Goal: Check status: Check status

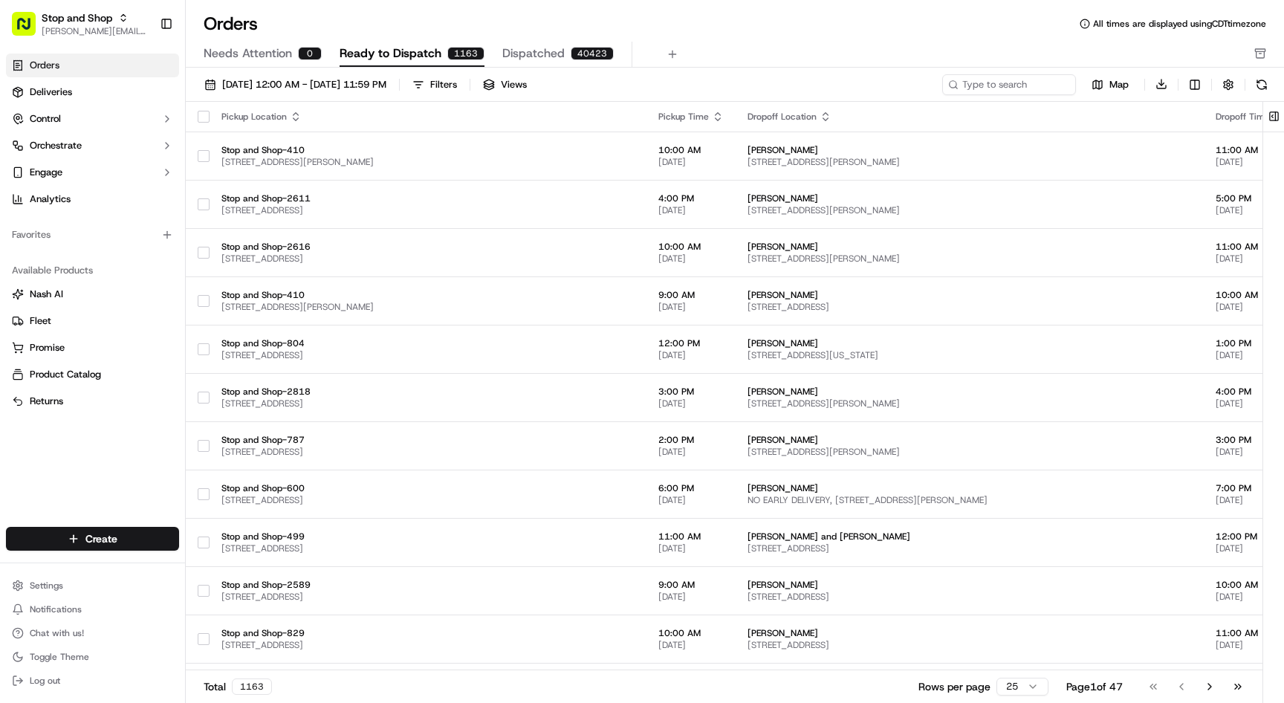
click at [88, 65] on link "Orders" at bounding box center [92, 65] width 173 height 24
click at [71, 89] on link "Deliveries" at bounding box center [92, 92] width 173 height 24
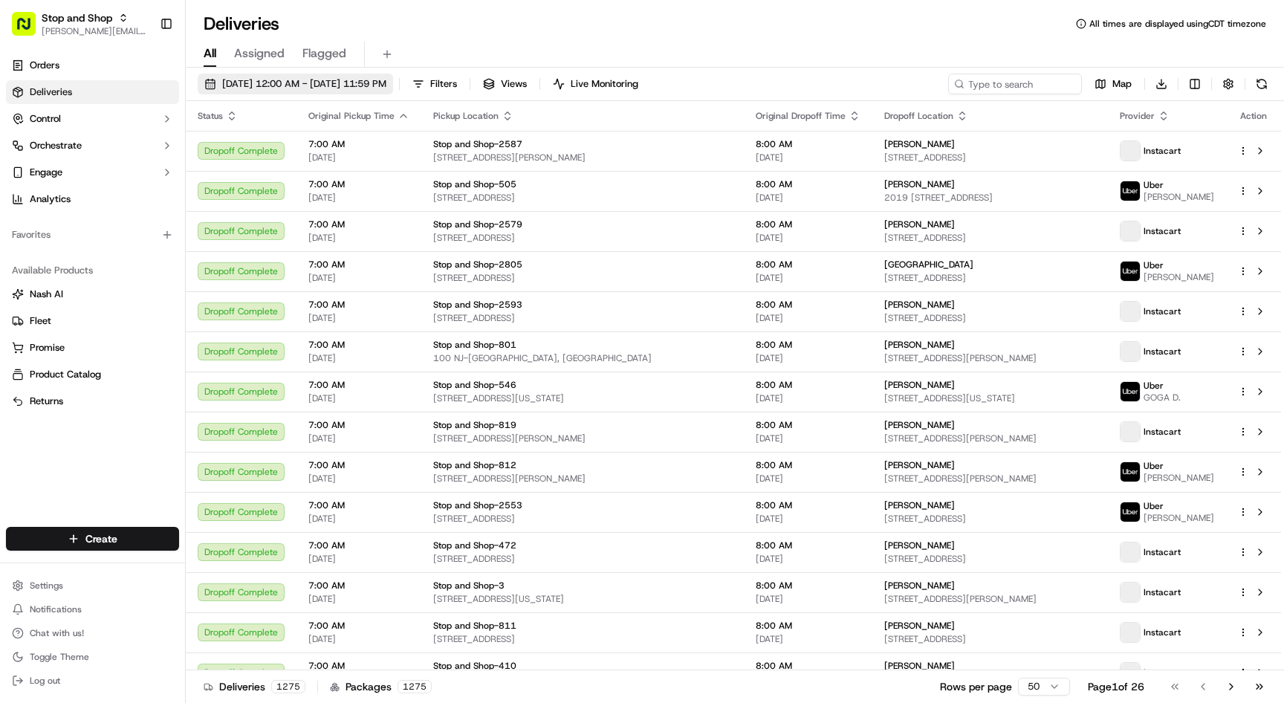
click at [343, 86] on span "[DATE] 12:00 AM - [DATE] 11:59 PM" at bounding box center [304, 83] width 164 height 13
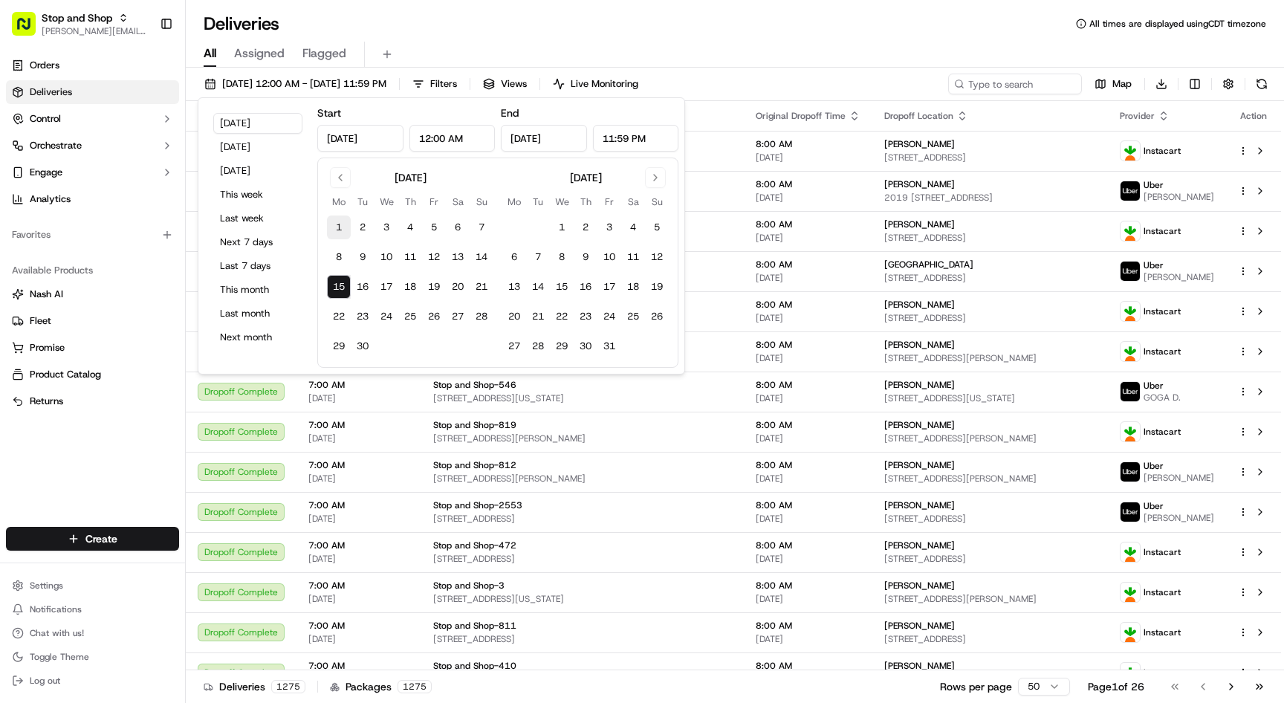
click at [343, 230] on button "1" at bounding box center [339, 227] width 24 height 24
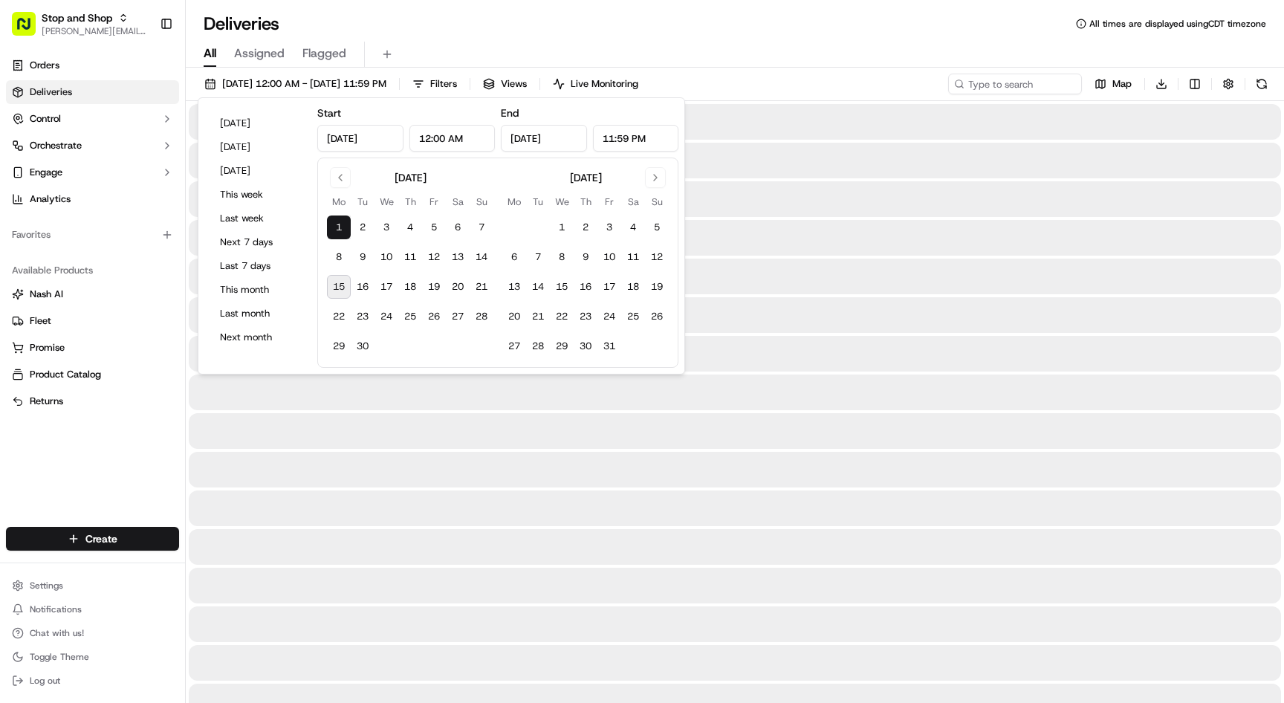
type input "[DATE]"
click at [345, 288] on button "15" at bounding box center [339, 287] width 24 height 24
type input "[DATE]"
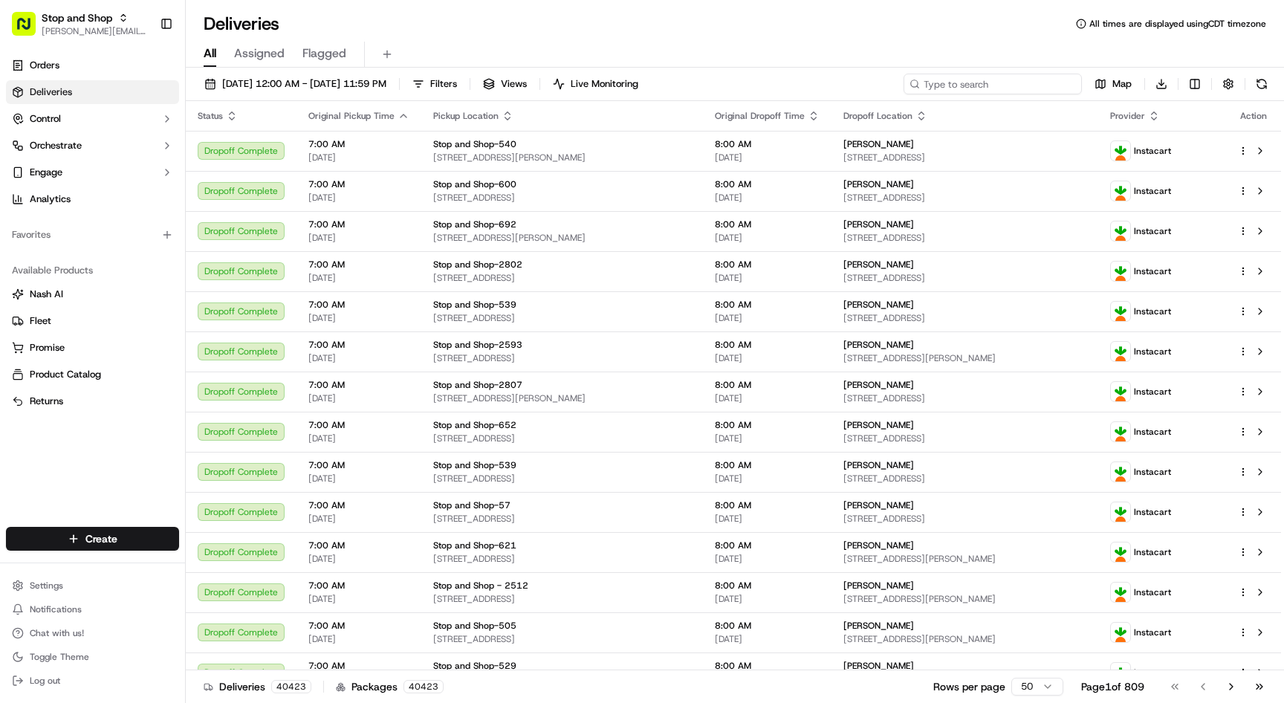
click at [1009, 84] on input at bounding box center [992, 84] width 178 height 21
paste input "m713865864"
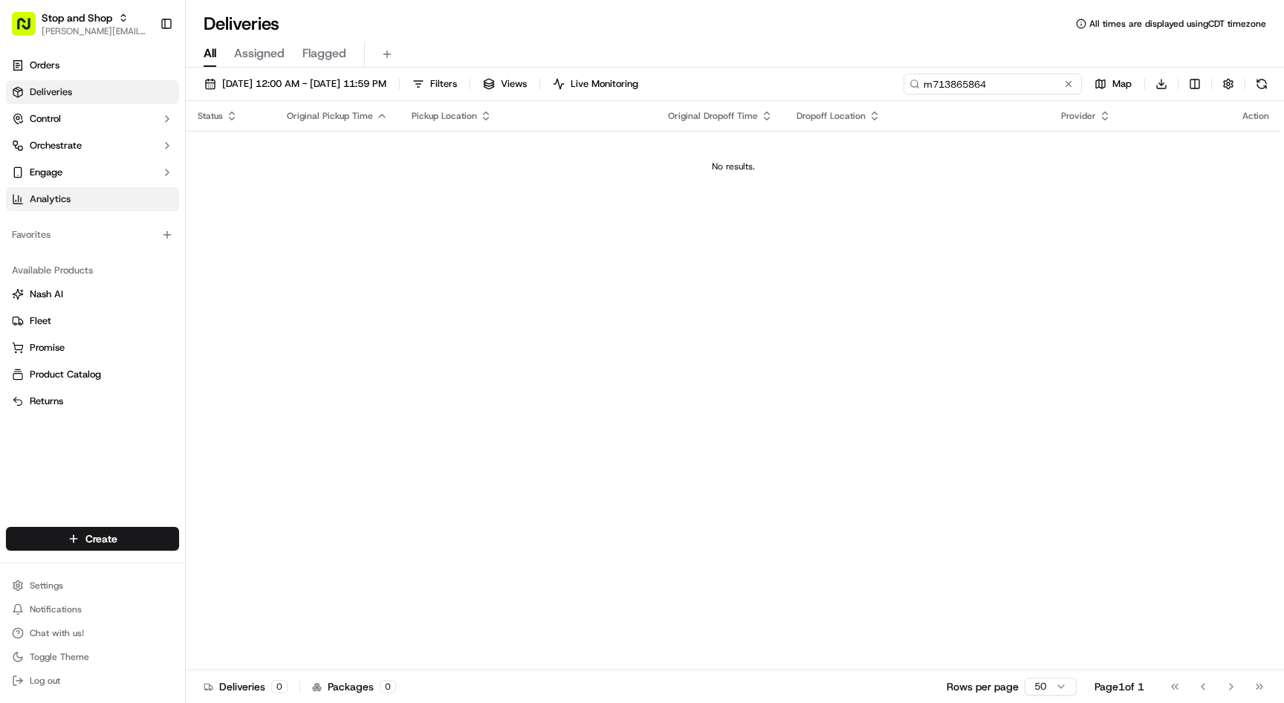
type input "m713865864"
click at [98, 34] on span "[PERSON_NAME][EMAIL_ADDRESS][DOMAIN_NAME]" at bounding box center [95, 31] width 106 height 12
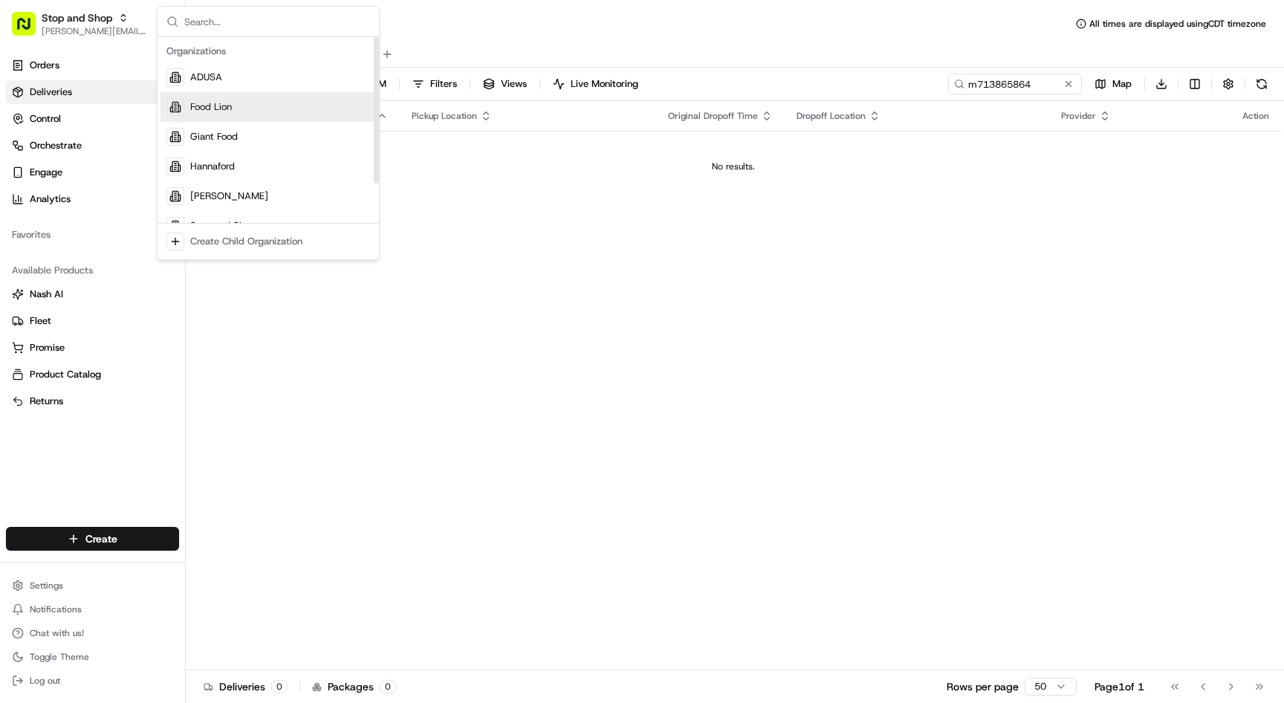
click at [235, 110] on div "Food Lion" at bounding box center [267, 107] width 215 height 30
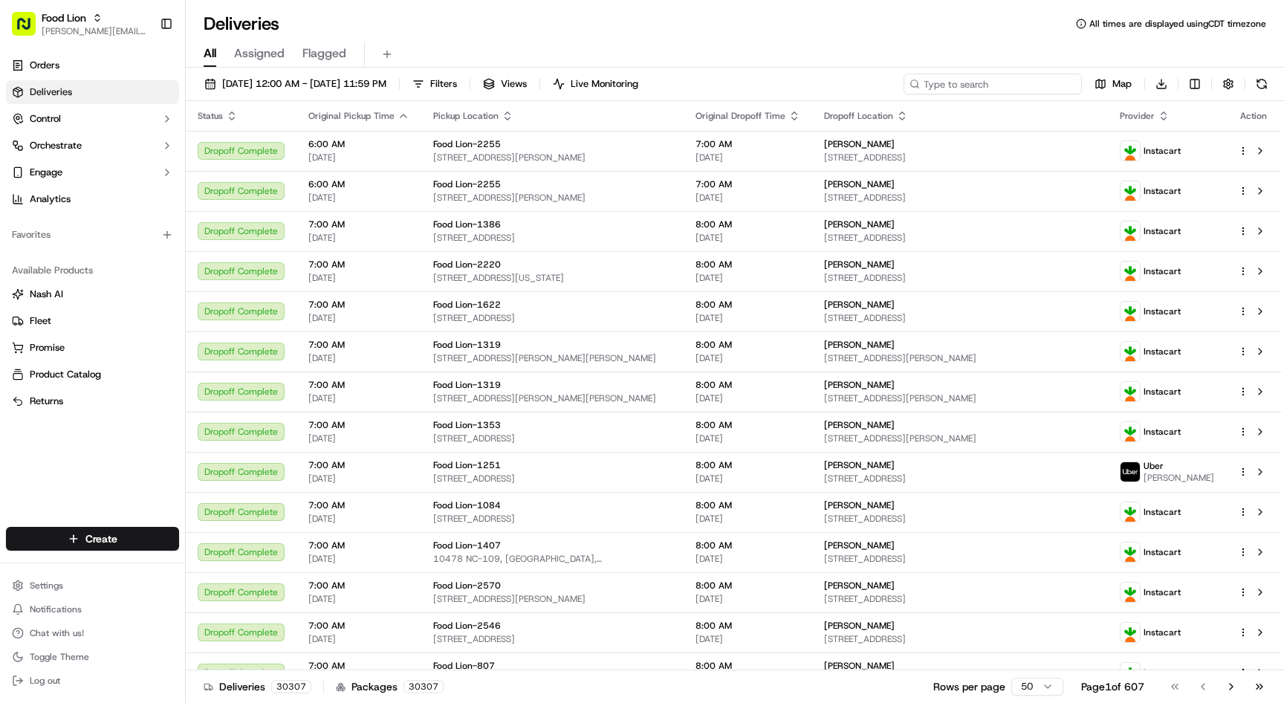
click at [1009, 83] on input at bounding box center [992, 84] width 178 height 21
paste input "m713865864"
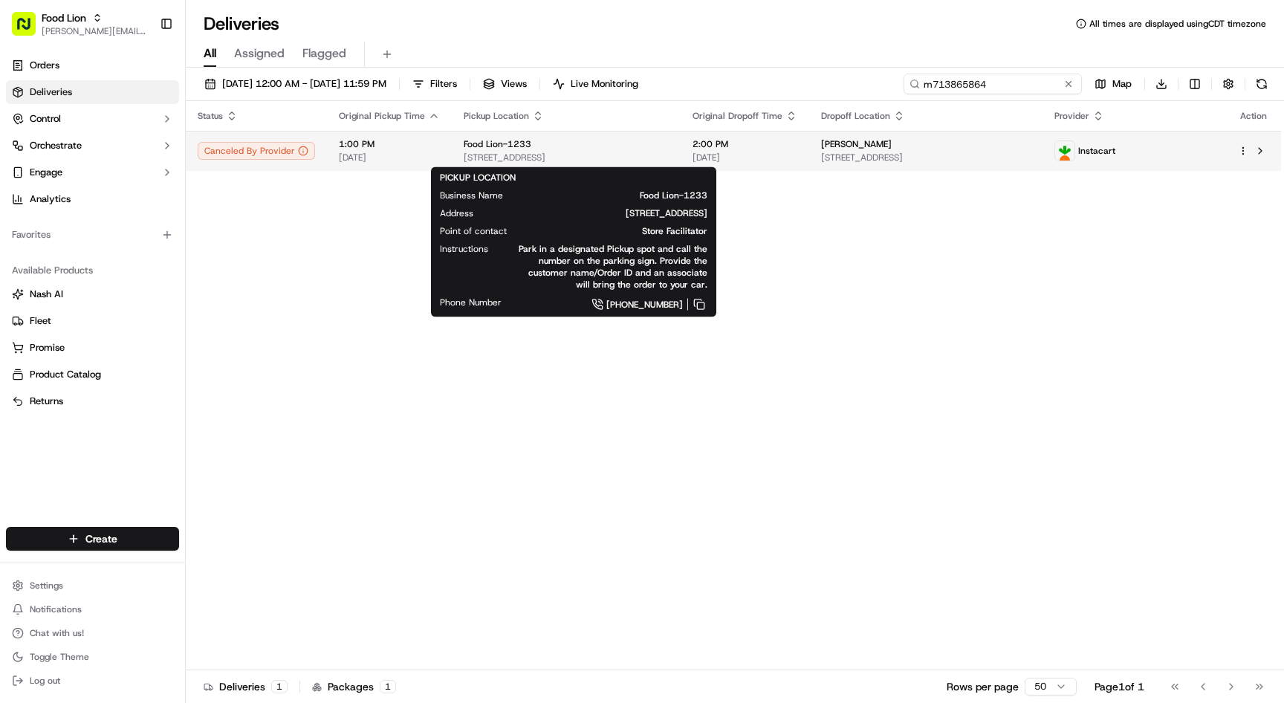
type input "m713865864"
click at [576, 143] on div "Food Lion-1233" at bounding box center [566, 144] width 205 height 12
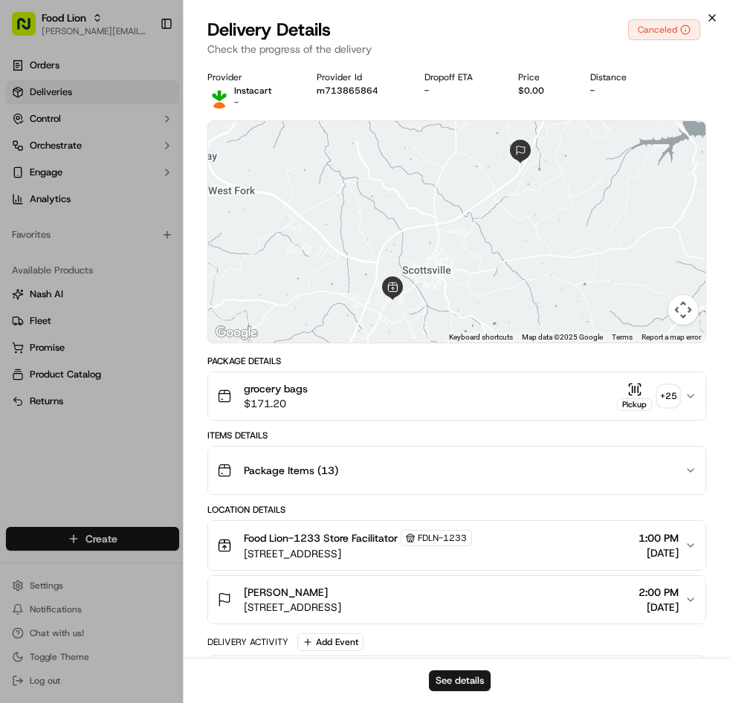
click at [707, 16] on icon "button" at bounding box center [712, 18] width 12 height 12
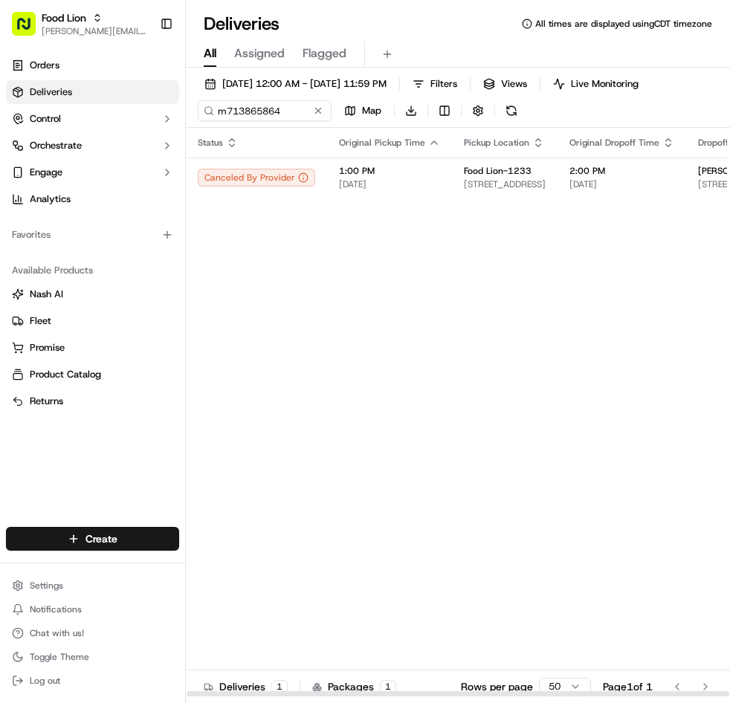
click at [452, 253] on div "Status Original Pickup Time Pickup Location Original Dropoff Time Dropoff Locat…" at bounding box center [559, 412] width 747 height 569
click at [503, 182] on span "[STREET_ADDRESS]" at bounding box center [505, 184] width 82 height 12
